Goal: Check status: Check status

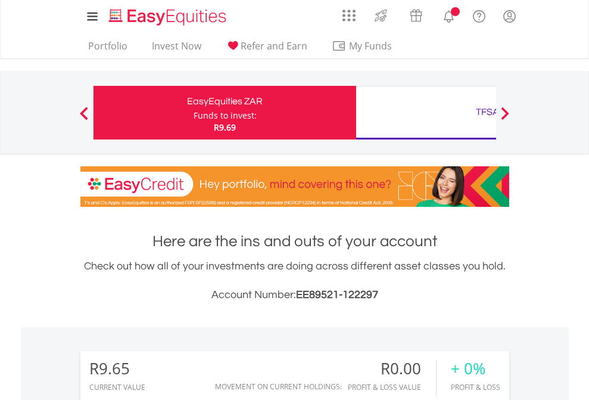
scroll to position [114, 187]
click at [194, 113] on div "Funds to invest:" at bounding box center [225, 116] width 63 height 12
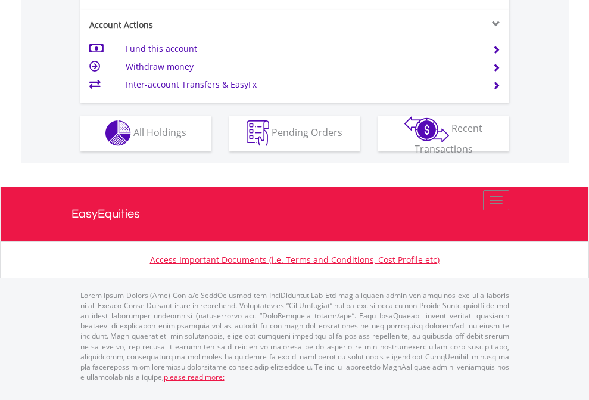
scroll to position [1113, 0]
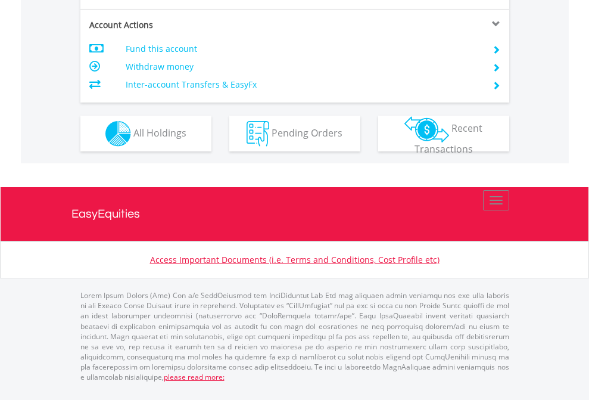
scroll to position [1118, 0]
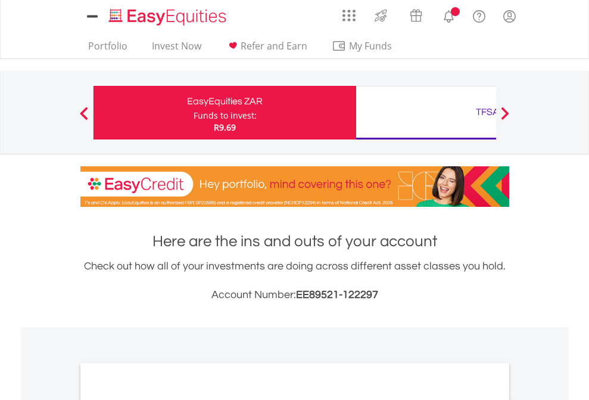
scroll to position [716, 0]
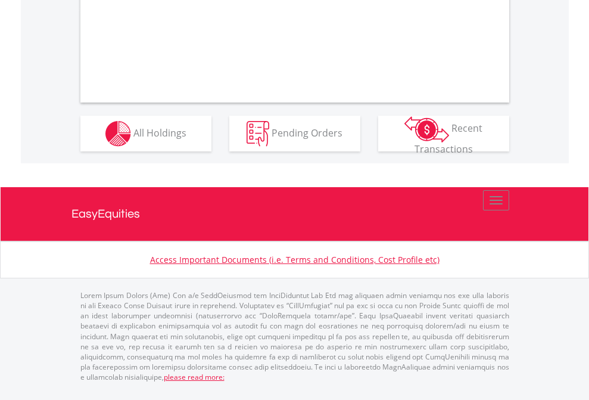
click at [133, 139] on span "All Holdings" at bounding box center [159, 132] width 53 height 13
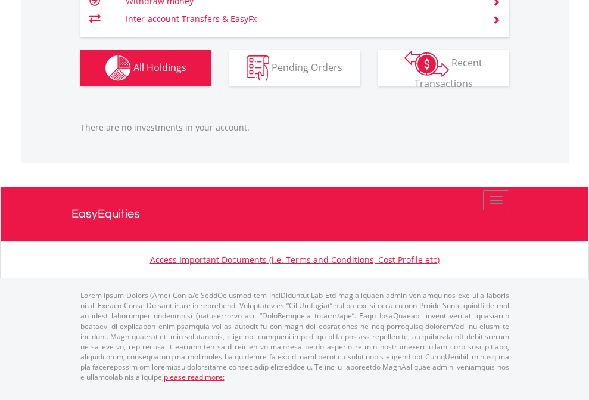
scroll to position [114, 187]
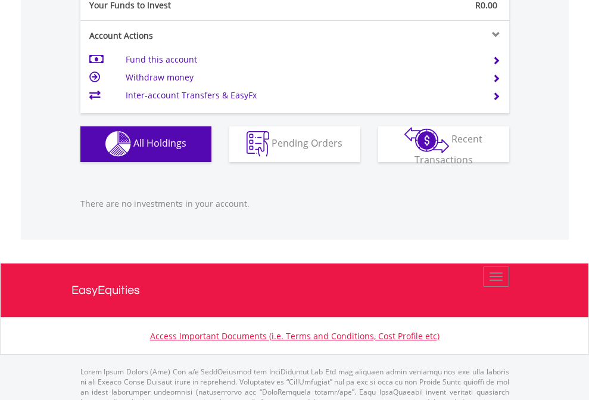
scroll to position [1179, 0]
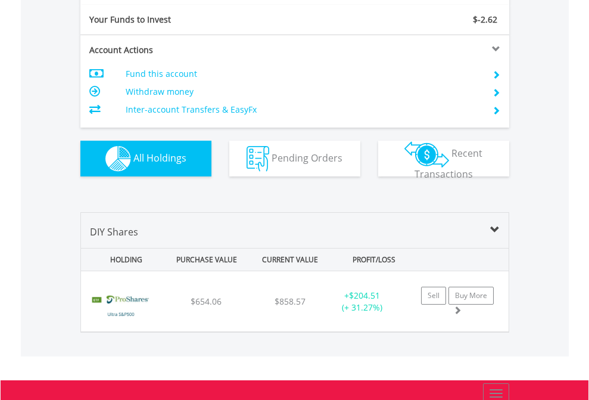
scroll to position [1324, 0]
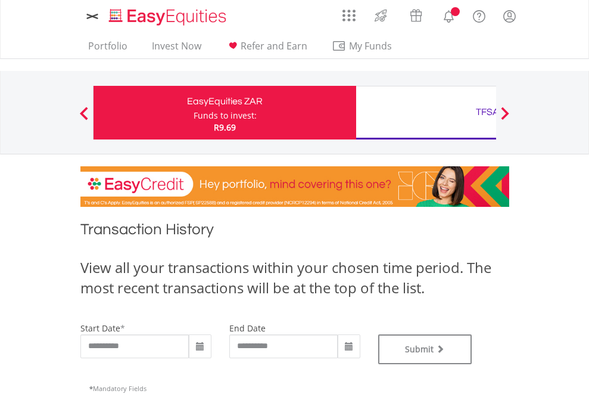
type input "**********"
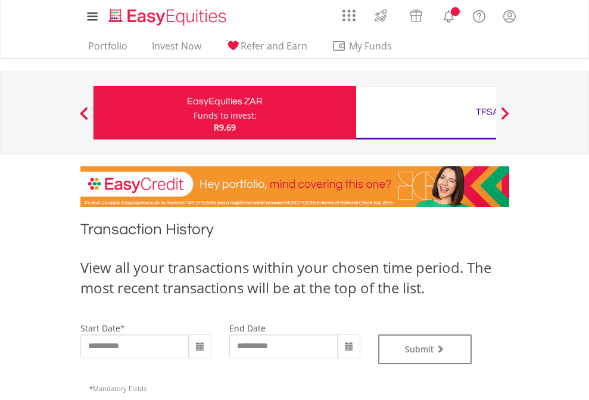
click at [426, 113] on div "TFSA" at bounding box center [487, 112] width 248 height 17
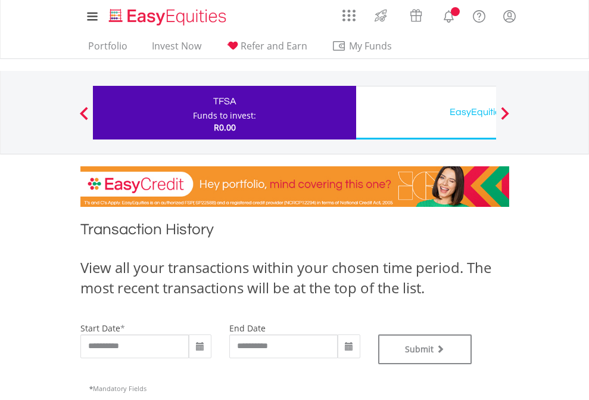
type input "**********"
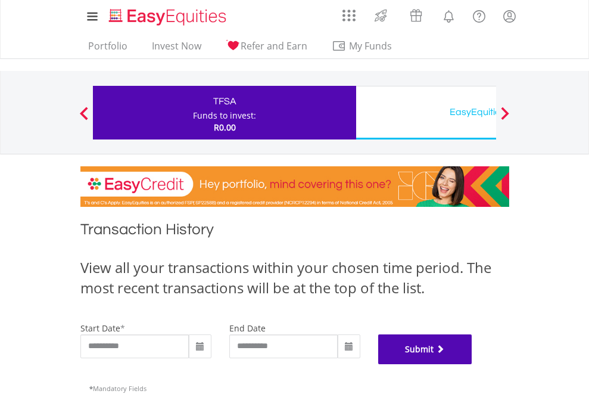
click at [472, 364] on button "Submit" at bounding box center [425, 349] width 94 height 30
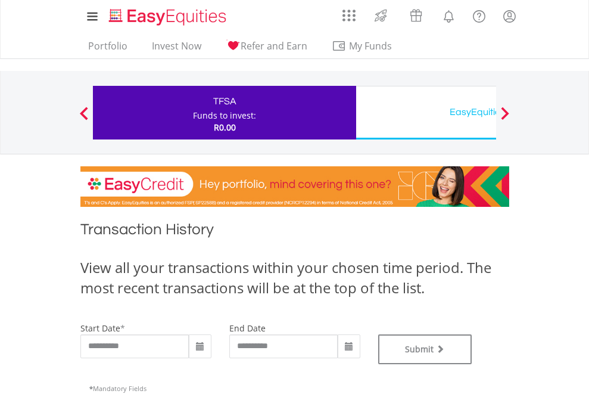
click at [426, 113] on div "EasyEquities USD" at bounding box center [487, 112] width 248 height 17
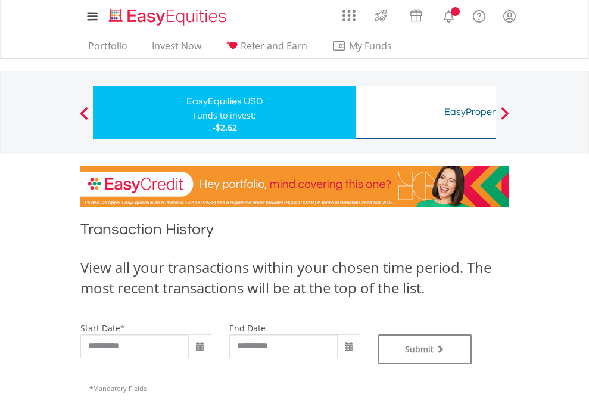
type input "**********"
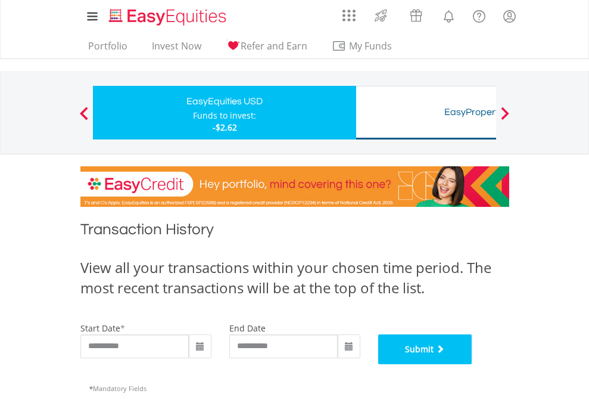
click at [472, 364] on button "Submit" at bounding box center [425, 349] width 94 height 30
